Goal: Transaction & Acquisition: Purchase product/service

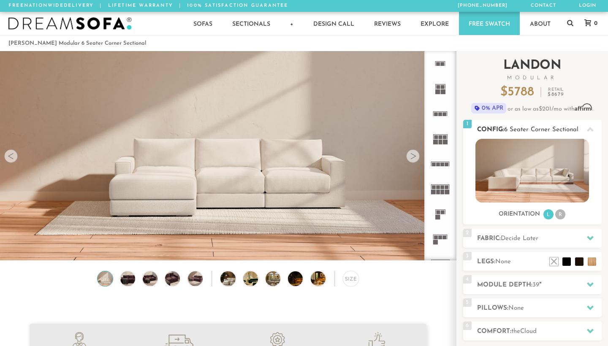
click at [529, 160] on img at bounding box center [533, 171] width 114 height 64
click at [561, 214] on li "R" at bounding box center [561, 215] width 10 height 10
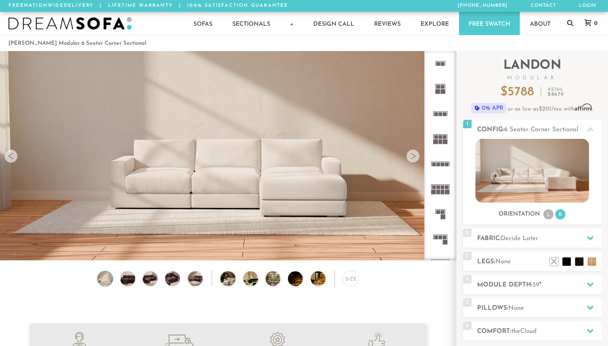
click at [412, 153] on div at bounding box center [413, 157] width 14 height 14
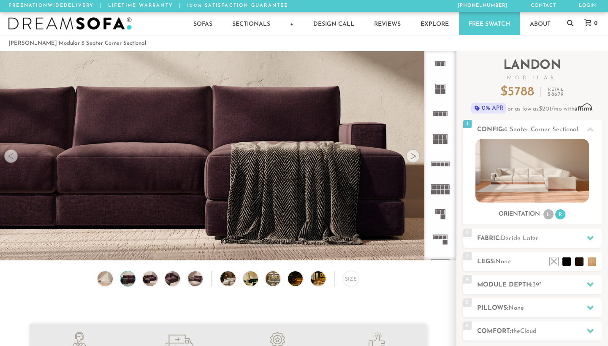
click at [412, 153] on div at bounding box center [413, 157] width 14 height 14
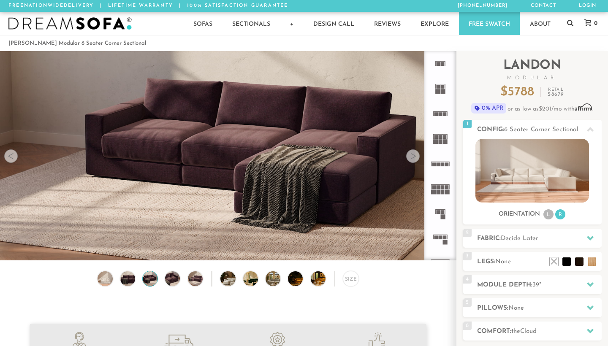
click at [412, 153] on div at bounding box center [413, 157] width 14 height 14
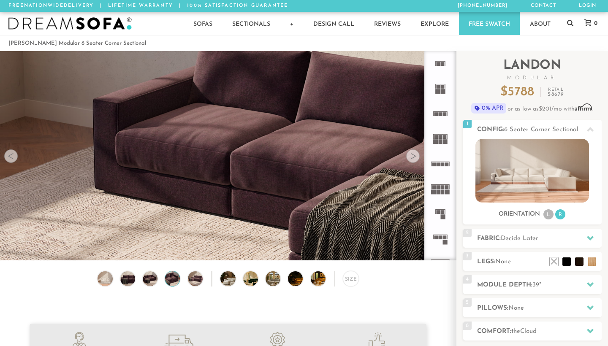
click at [412, 153] on div at bounding box center [413, 157] width 14 height 14
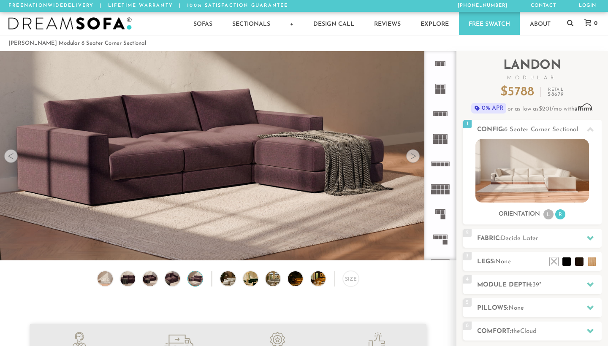
click at [443, 238] on icon at bounding box center [440, 239] width 25 height 25
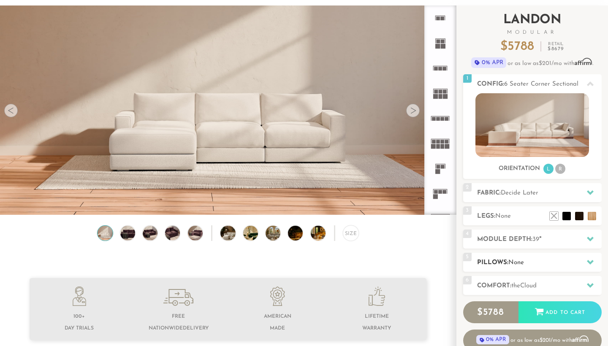
scroll to position [44, 0]
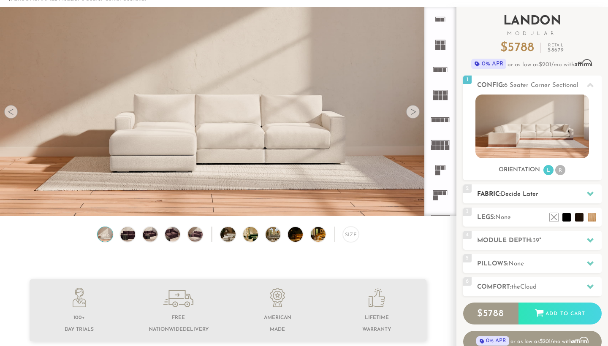
click at [523, 196] on span "Decide Later" at bounding box center [520, 194] width 38 height 6
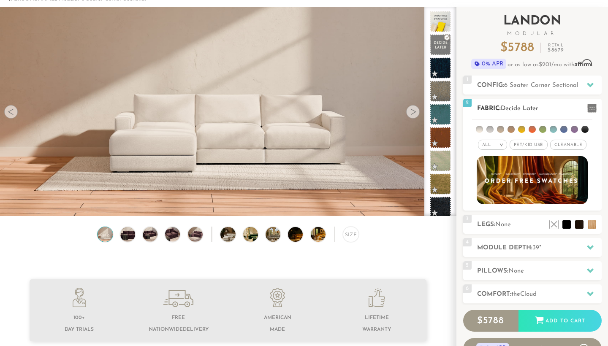
click at [576, 130] on li at bounding box center [574, 129] width 7 height 7
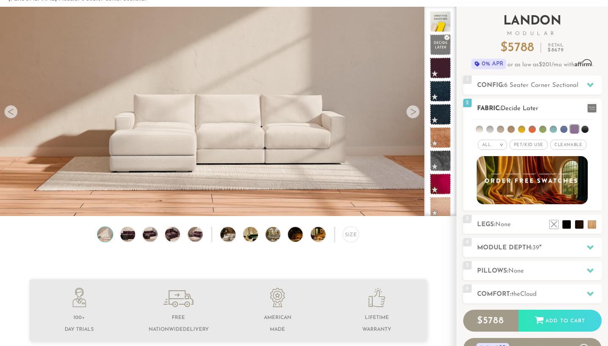
click at [564, 128] on li at bounding box center [564, 129] width 7 height 7
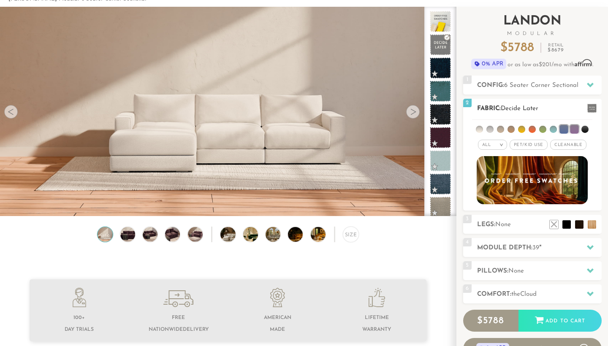
click at [555, 128] on li at bounding box center [553, 129] width 7 height 7
click at [580, 250] on h2 "Module Depth: 39 "" at bounding box center [539, 248] width 125 height 10
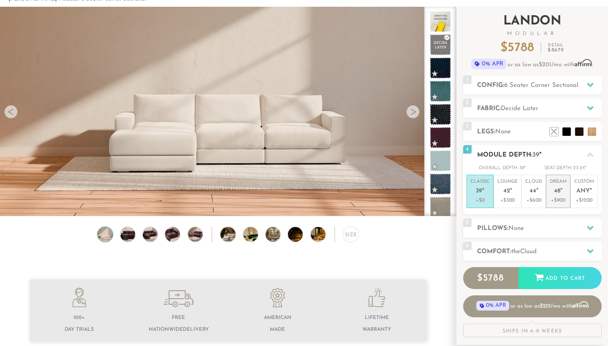
click at [562, 194] on p "Dream 48 "" at bounding box center [558, 188] width 17 height 18
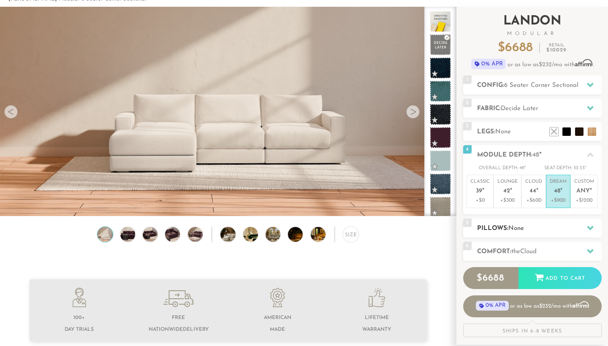
click at [532, 230] on h2 "Pillows: None" at bounding box center [539, 229] width 125 height 10
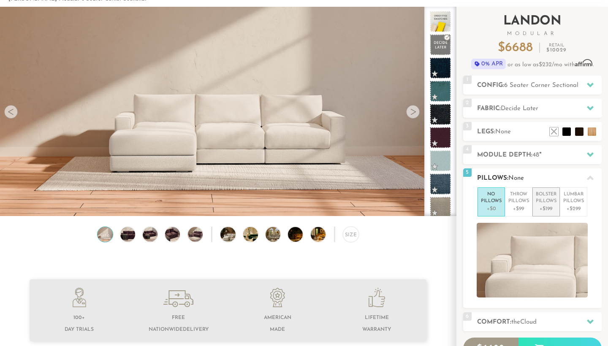
click at [554, 195] on p "Bolster Pillows" at bounding box center [546, 198] width 21 height 14
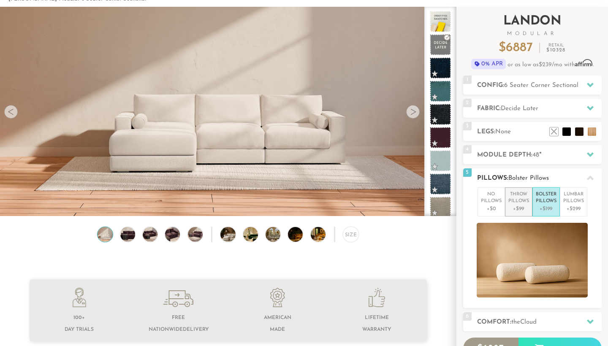
click at [515, 198] on p "Throw Pillows" at bounding box center [519, 198] width 21 height 14
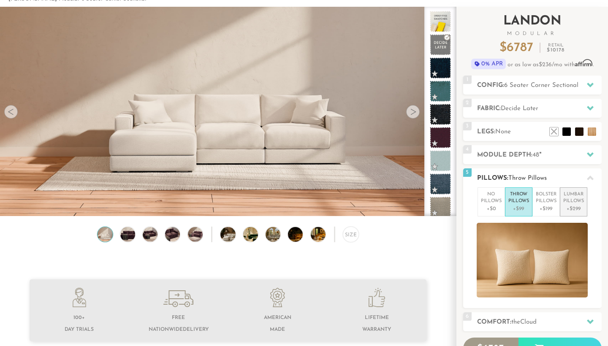
click at [576, 199] on p "Lumbar Pillows" at bounding box center [574, 198] width 21 height 14
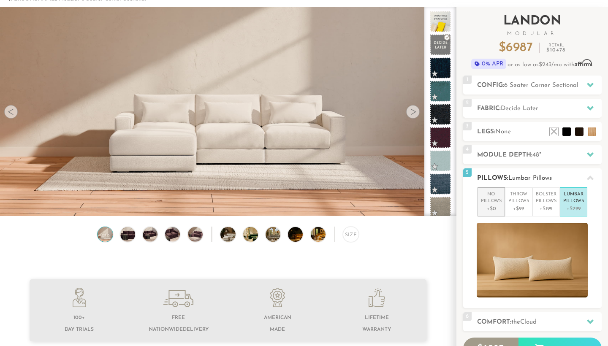
click at [490, 202] on p "No Pillows" at bounding box center [491, 198] width 21 height 14
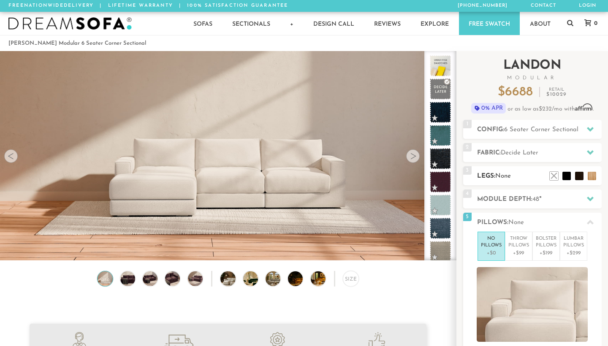
scroll to position [0, 0]
click at [511, 178] on span "None" at bounding box center [504, 176] width 16 height 6
click at [511, 152] on span "Decide Later" at bounding box center [520, 153] width 38 height 6
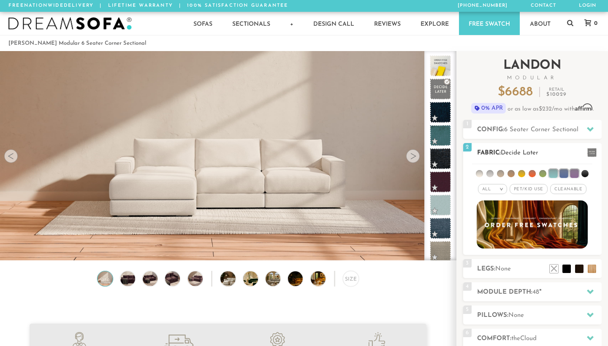
click at [525, 175] on li at bounding box center [521, 173] width 7 height 7
click at [498, 190] on div "All >" at bounding box center [492, 189] width 29 height 10
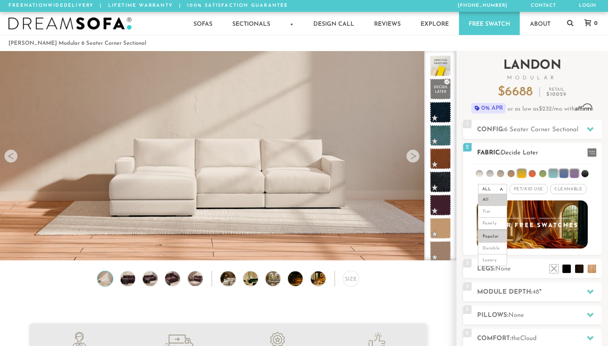
click at [493, 234] on li "Popular" at bounding box center [492, 236] width 29 height 13
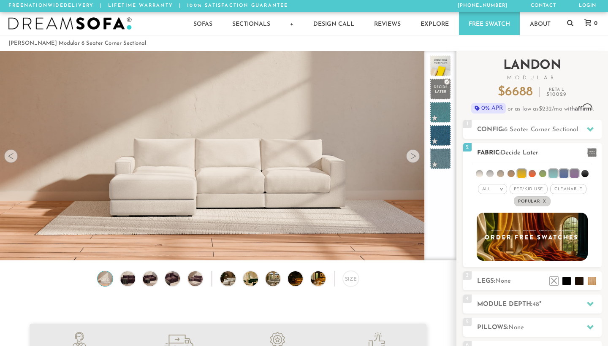
click at [578, 172] on li at bounding box center [574, 173] width 8 height 8
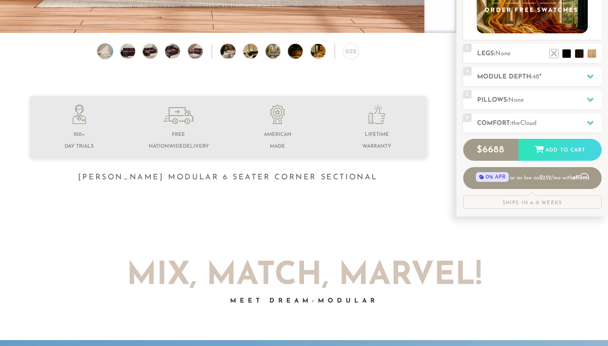
scroll to position [218, 0]
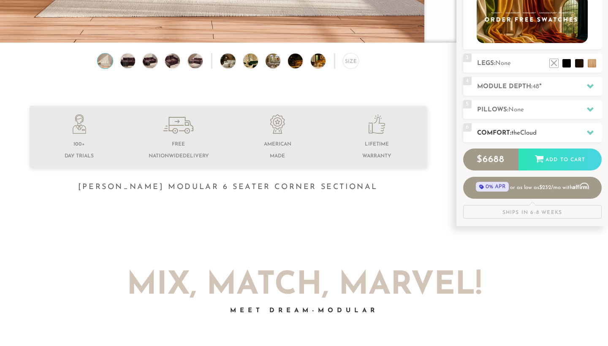
click at [538, 126] on div "6 Comfort: the Cloud soft" at bounding box center [532, 132] width 139 height 19
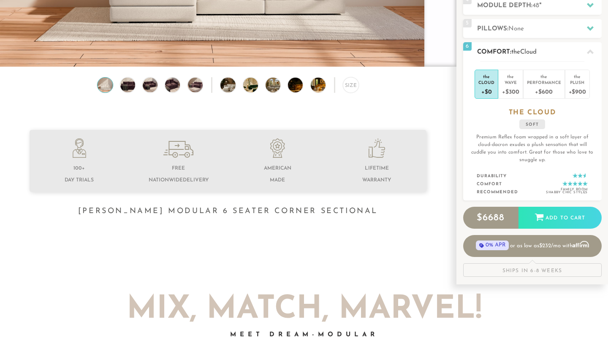
scroll to position [181, 0]
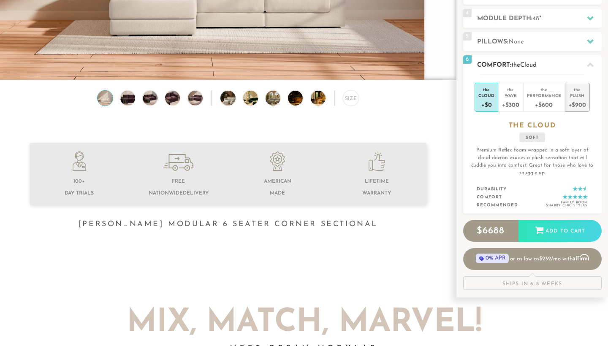
click at [576, 101] on div "+$900" at bounding box center [577, 104] width 17 height 12
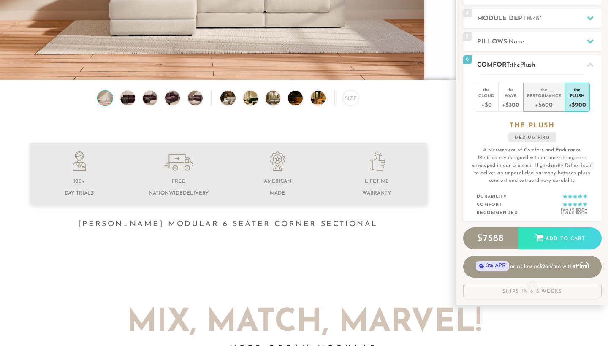
click at [550, 97] on div "Performance" at bounding box center [544, 96] width 34 height 6
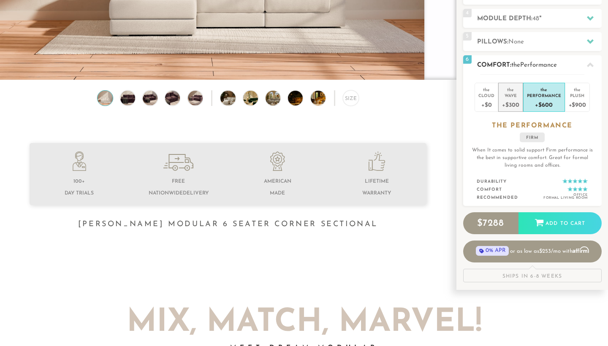
click at [508, 96] on div "Wave" at bounding box center [510, 96] width 17 height 6
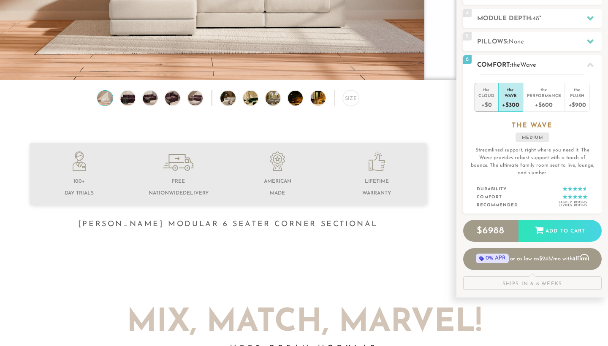
click at [489, 96] on div "Cloud" at bounding box center [487, 96] width 16 height 6
click at [576, 103] on div "+$900" at bounding box center [577, 104] width 17 height 12
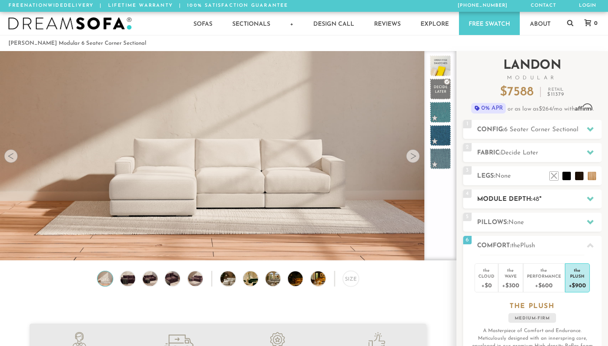
scroll to position [0, 0]
click at [524, 132] on span "6 Seater Corner Sectional" at bounding box center [541, 130] width 74 height 6
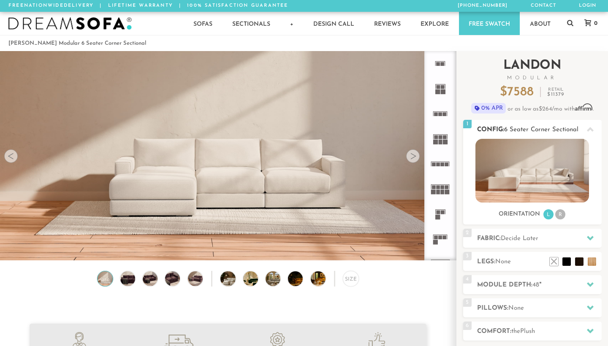
click at [529, 178] on img at bounding box center [533, 171] width 114 height 64
click at [561, 215] on li "R" at bounding box center [561, 215] width 10 height 10
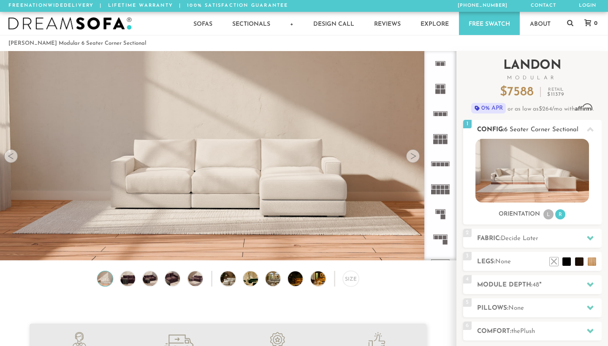
click at [561, 215] on li "R" at bounding box center [561, 215] width 10 height 10
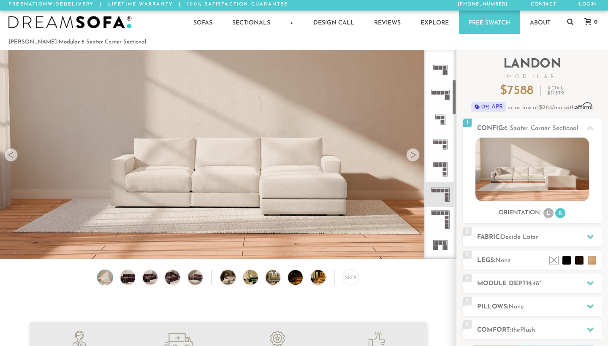
scroll to position [172, 0]
click at [441, 90] on rect at bounding box center [443, 90] width 4 height 4
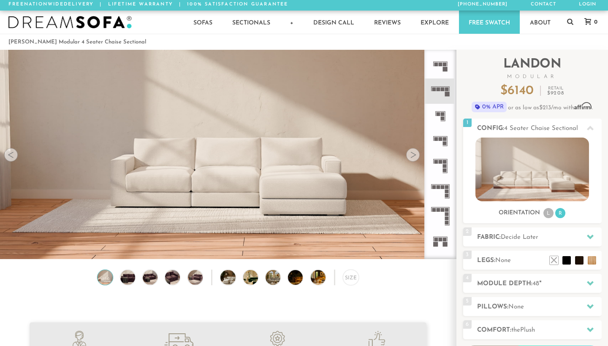
click at [413, 158] on div at bounding box center [413, 155] width 14 height 14
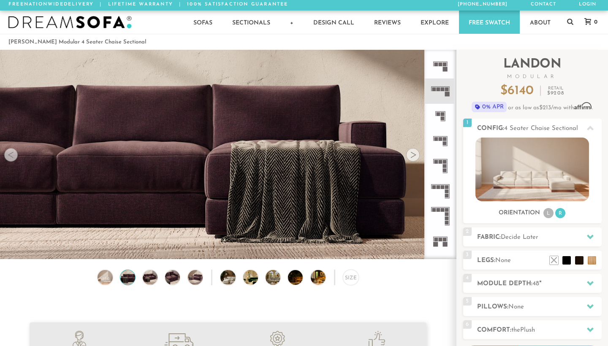
click at [413, 158] on div at bounding box center [413, 155] width 14 height 14
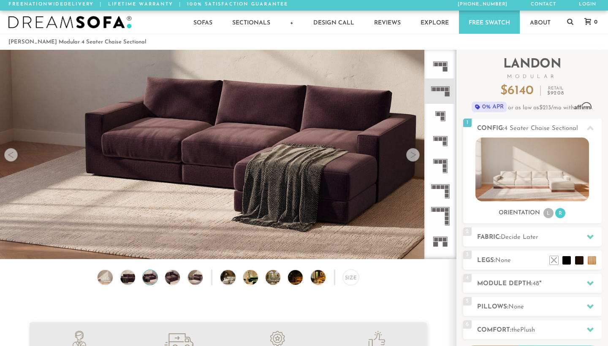
click at [413, 158] on div at bounding box center [413, 155] width 14 height 14
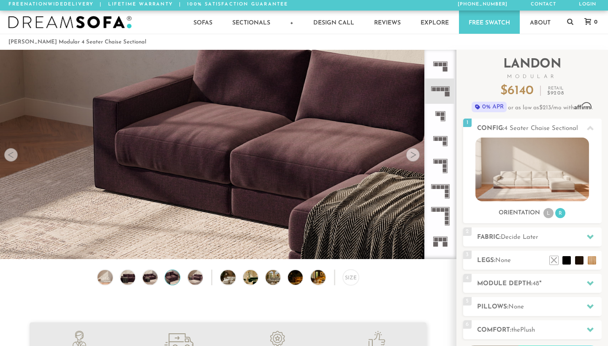
click at [413, 158] on div at bounding box center [413, 155] width 14 height 14
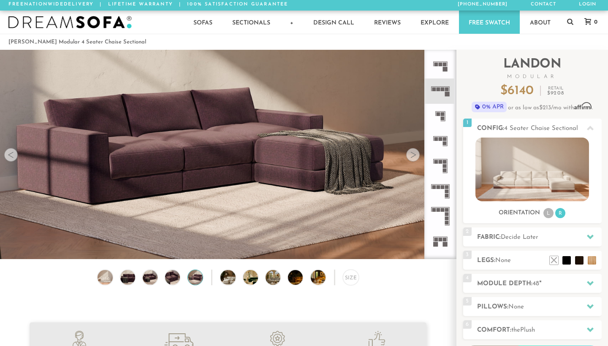
click at [413, 158] on div at bounding box center [413, 155] width 14 height 14
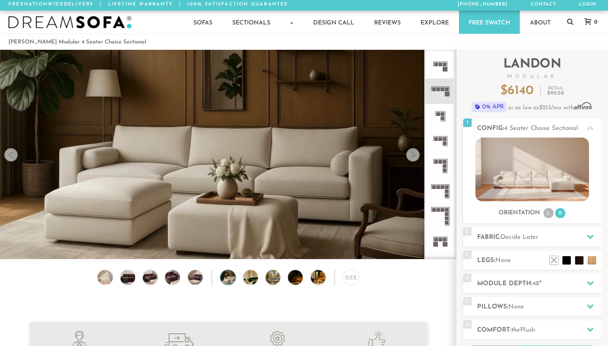
click at [413, 158] on div at bounding box center [413, 155] width 14 height 14
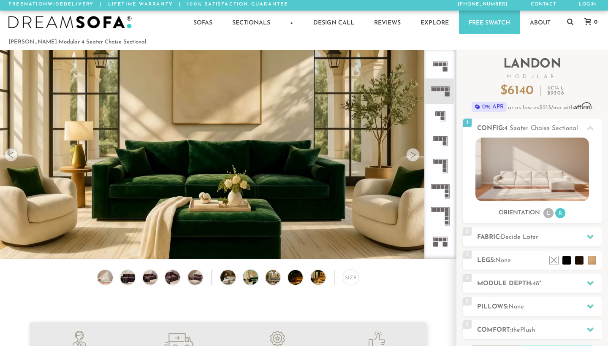
click at [413, 158] on div at bounding box center [413, 155] width 14 height 14
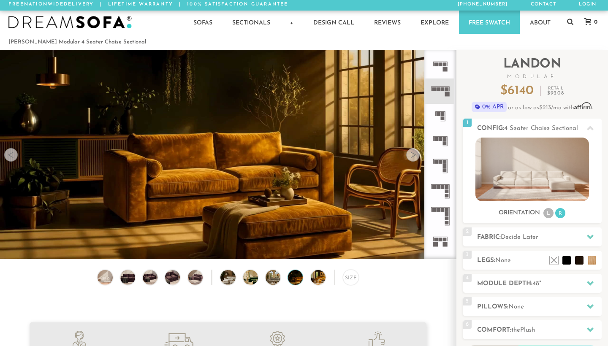
click at [413, 158] on div at bounding box center [413, 155] width 14 height 14
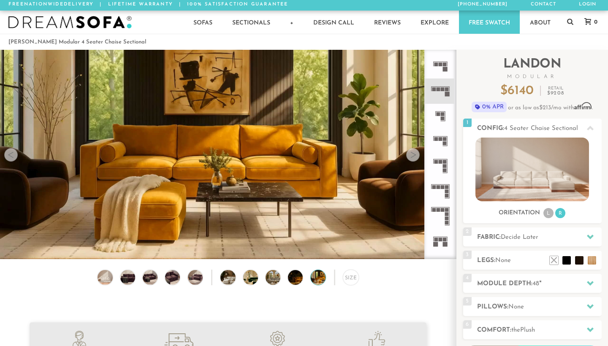
click at [413, 158] on div at bounding box center [413, 155] width 14 height 14
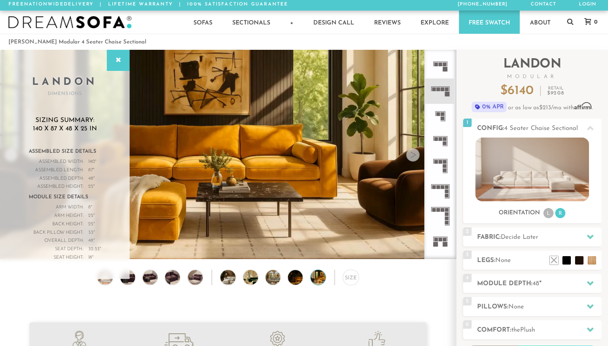
click at [413, 158] on div at bounding box center [413, 155] width 14 height 14
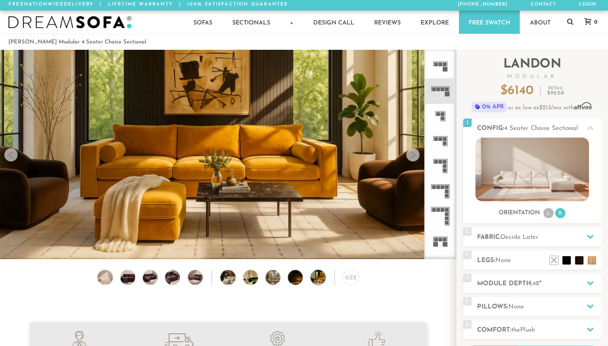
click at [413, 158] on div at bounding box center [413, 155] width 14 height 14
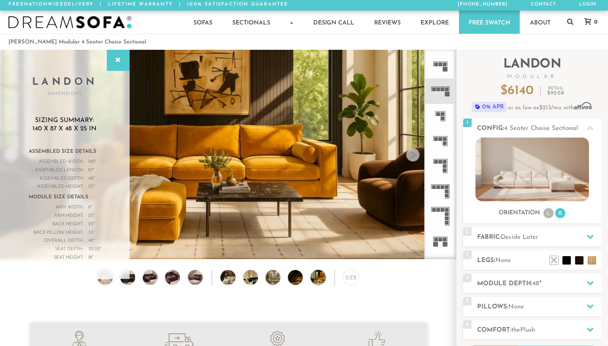
click at [411, 156] on div at bounding box center [413, 155] width 14 height 14
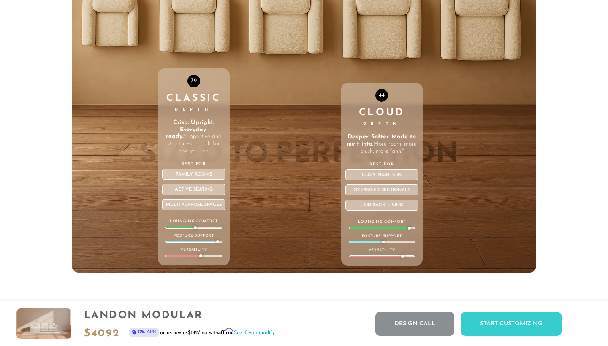
scroll to position [2885, 0]
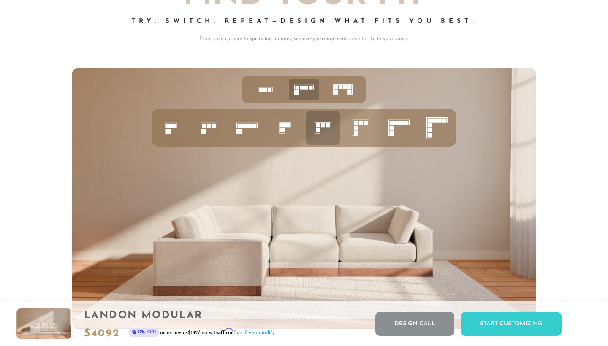
click at [362, 120] on icon at bounding box center [361, 128] width 29 height 29
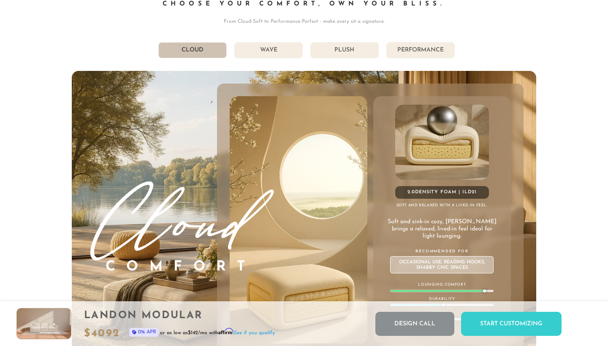
scroll to position [4480, 0]
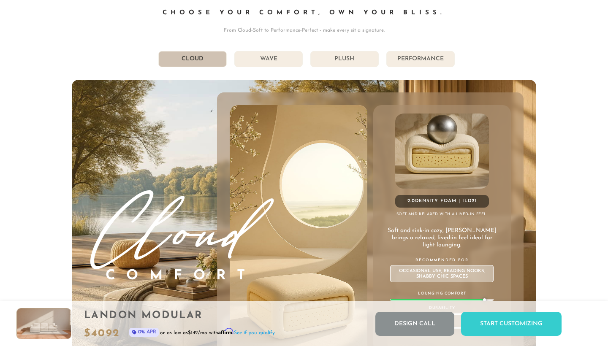
click at [280, 63] on li "Wave" at bounding box center [268, 59] width 68 height 16
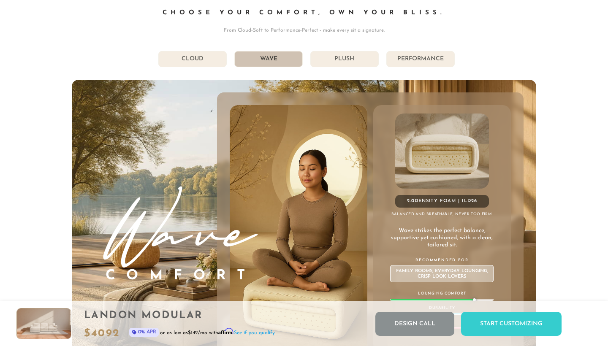
click at [352, 63] on li "Plush" at bounding box center [345, 59] width 68 height 16
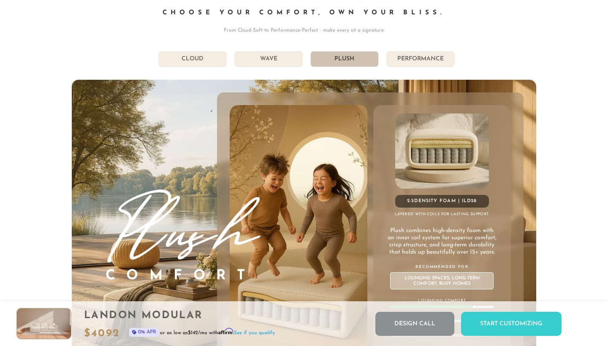
click at [414, 57] on li "Performance" at bounding box center [421, 59] width 68 height 16
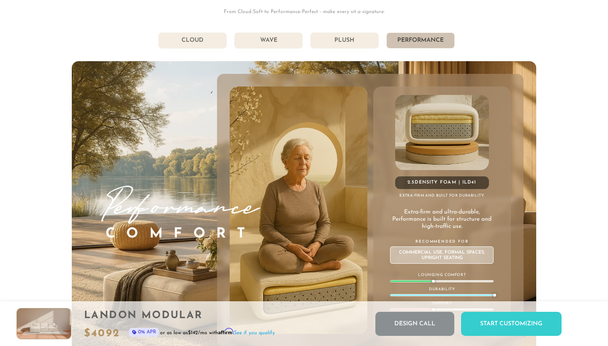
scroll to position [4498, 0]
click at [369, 44] on li "Plush" at bounding box center [345, 41] width 68 height 16
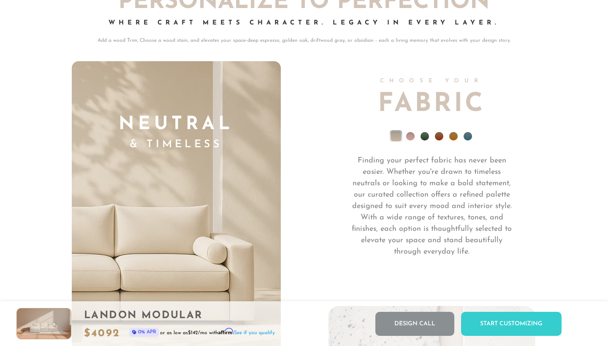
scroll to position [5807, 0]
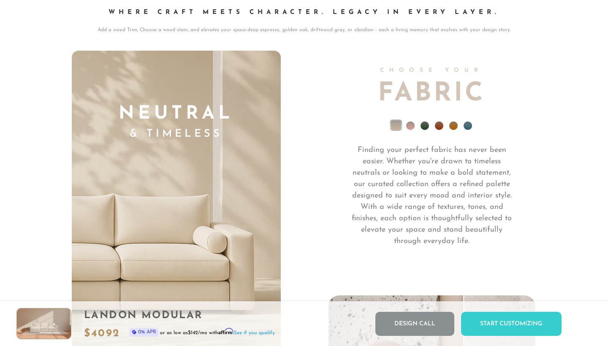
click at [411, 127] on li at bounding box center [410, 126] width 8 height 8
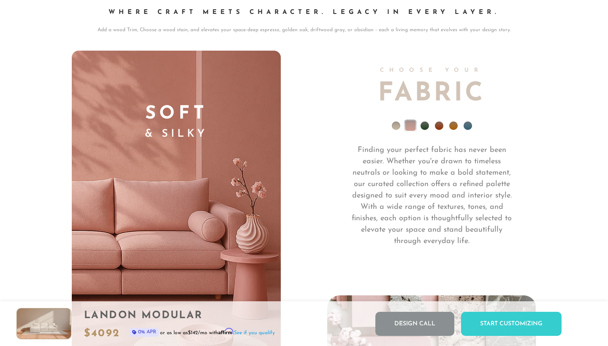
click at [424, 126] on li at bounding box center [425, 126] width 8 height 8
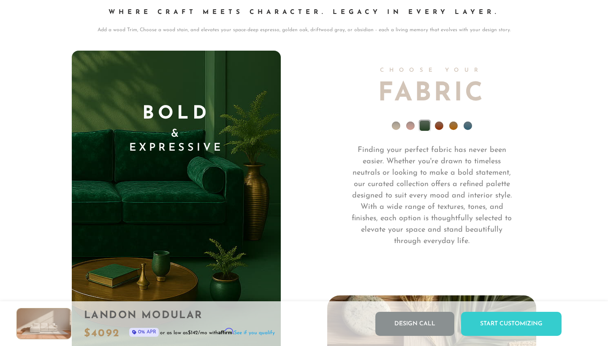
click at [437, 125] on li at bounding box center [439, 126] width 8 height 8
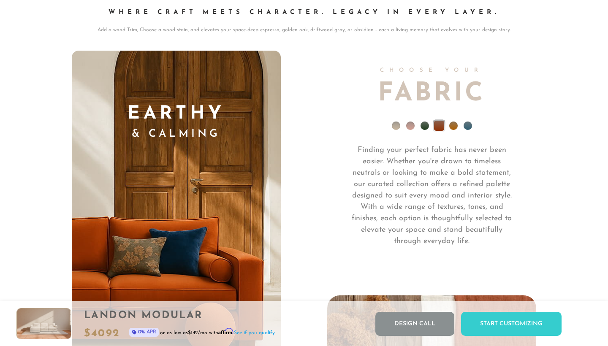
click at [457, 125] on li at bounding box center [454, 126] width 8 height 8
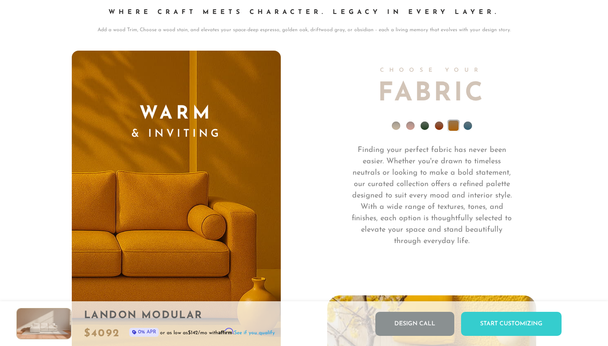
click at [470, 125] on li at bounding box center [468, 126] width 8 height 8
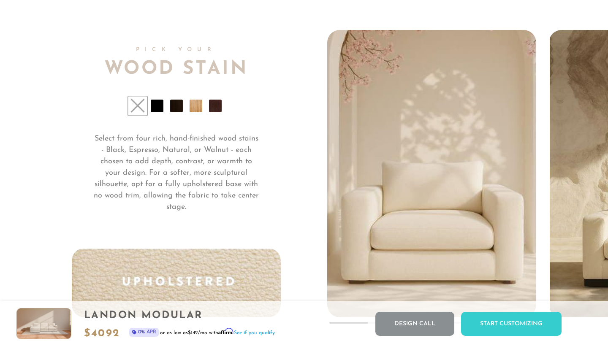
scroll to position [6201, 0]
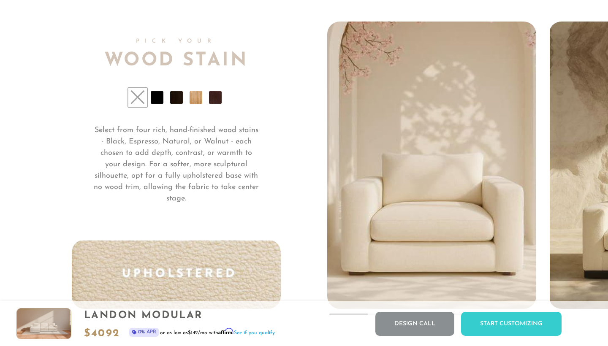
click at [216, 96] on li at bounding box center [215, 97] width 13 height 13
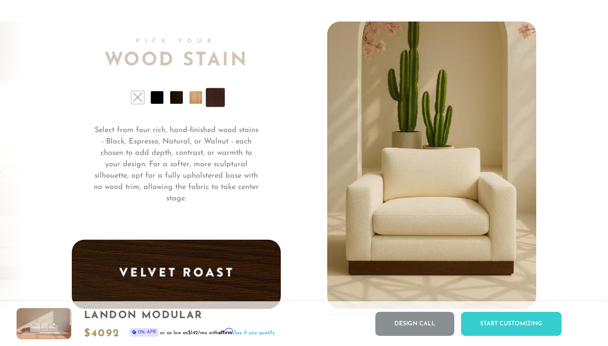
click at [199, 102] on li at bounding box center [196, 97] width 13 height 13
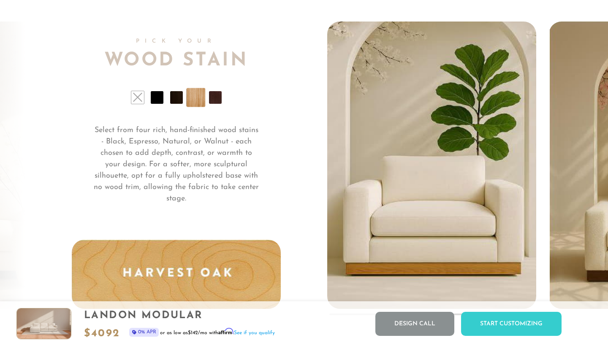
click at [179, 99] on li at bounding box center [176, 97] width 13 height 13
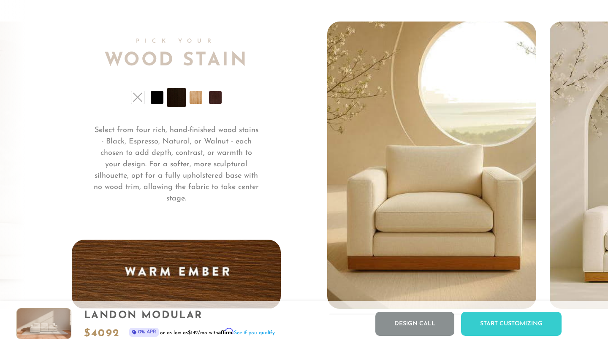
click at [156, 98] on li at bounding box center [157, 97] width 13 height 13
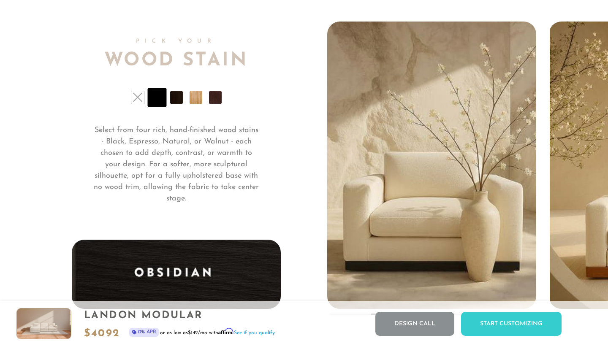
click at [178, 97] on li at bounding box center [176, 97] width 13 height 13
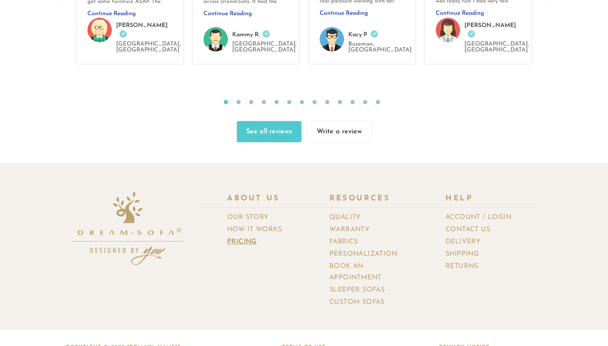
scroll to position [9004, 0]
click at [339, 261] on link "Book an Appointment" at bounding box center [375, 273] width 91 height 24
